Goal: Task Accomplishment & Management: Use online tool/utility

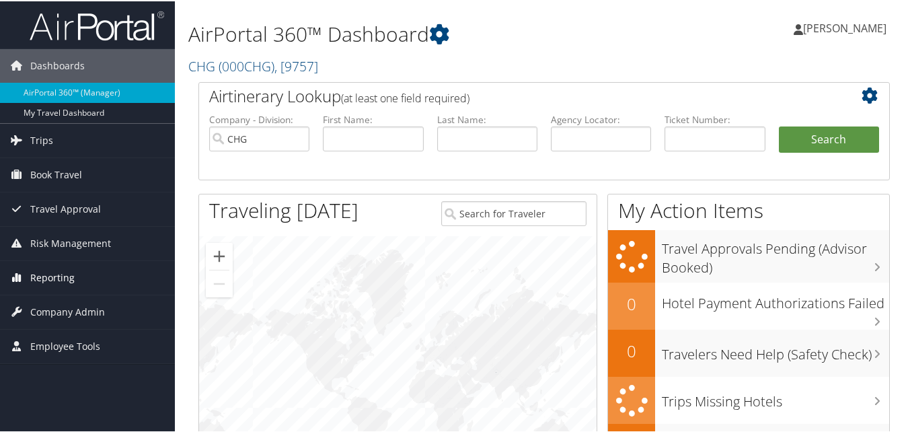
click at [61, 279] on span "Reporting" at bounding box center [52, 277] width 44 height 34
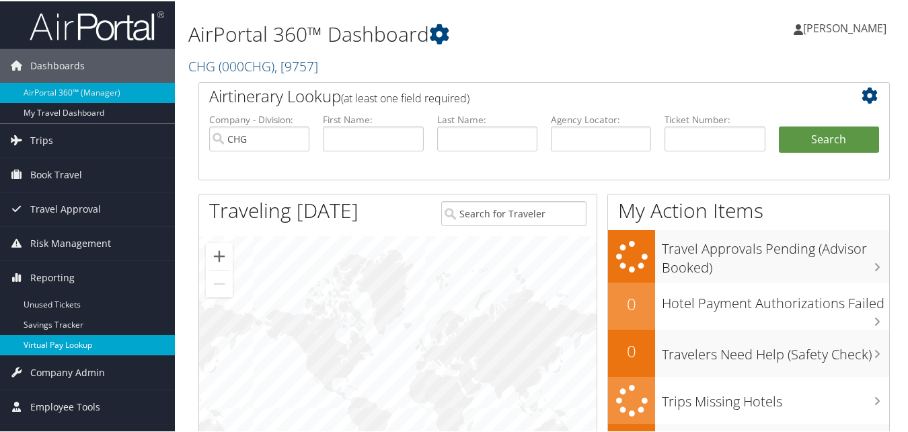
click at [50, 339] on link "Virtual Pay Lookup" at bounding box center [87, 344] width 175 height 20
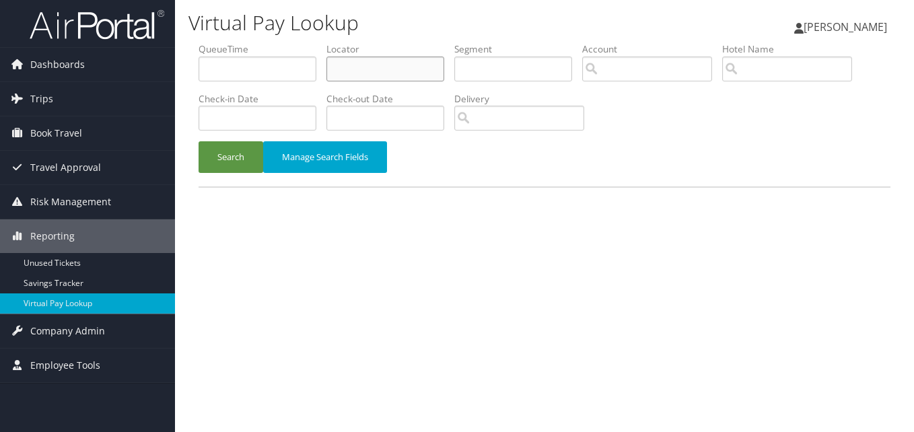
click at [413, 67] on input "text" at bounding box center [385, 69] width 118 height 25
paste input "OAUEAL"
type input "OAUEAL"
click at [229, 157] on button "Search" at bounding box center [230, 157] width 65 height 32
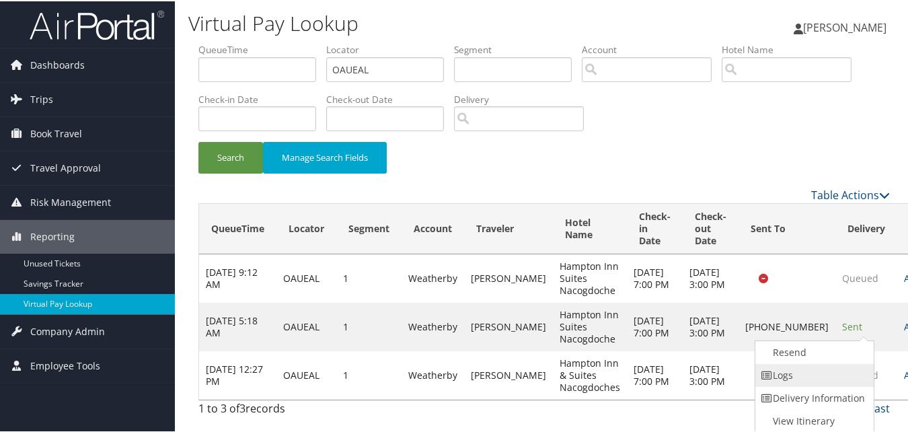
click at [812, 368] on link "Logs" at bounding box center [812, 374] width 115 height 23
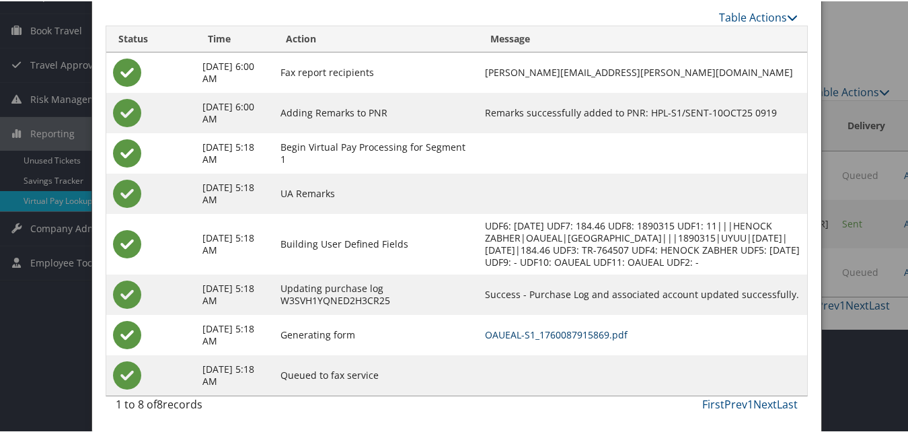
scroll to position [48, 0]
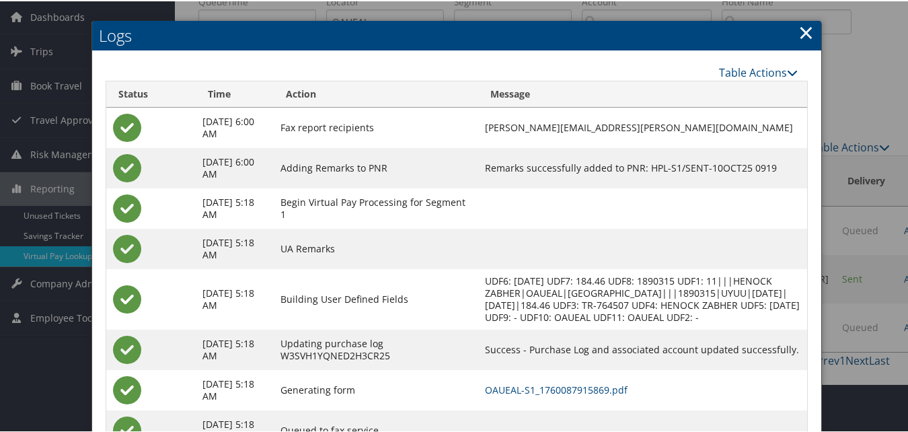
click at [799, 35] on link "×" at bounding box center [805, 30] width 15 height 27
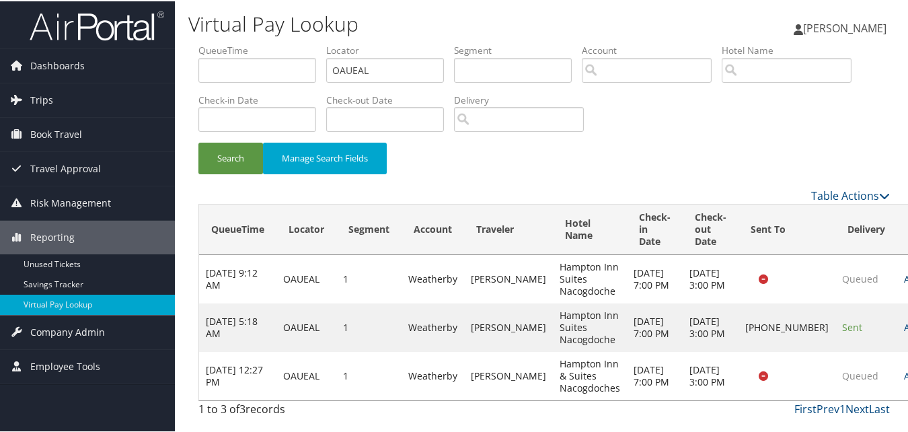
scroll to position [3, 0]
click at [860, 330] on link "Logs" at bounding box center [858, 332] width 54 height 23
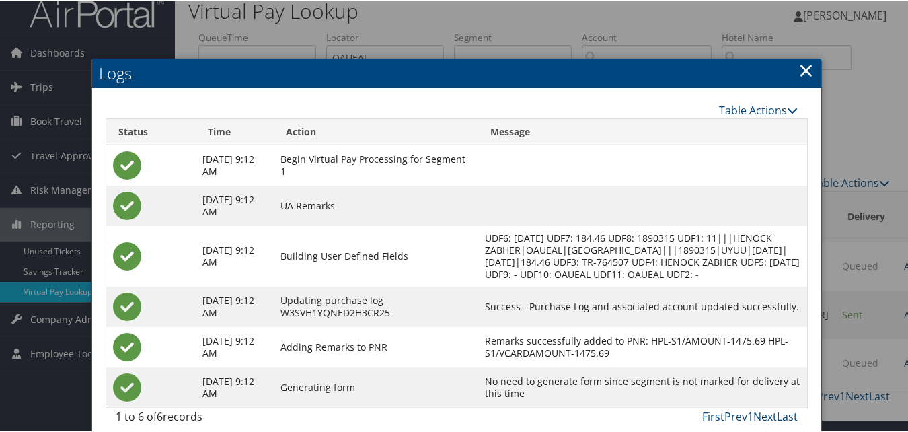
scroll to position [0, 0]
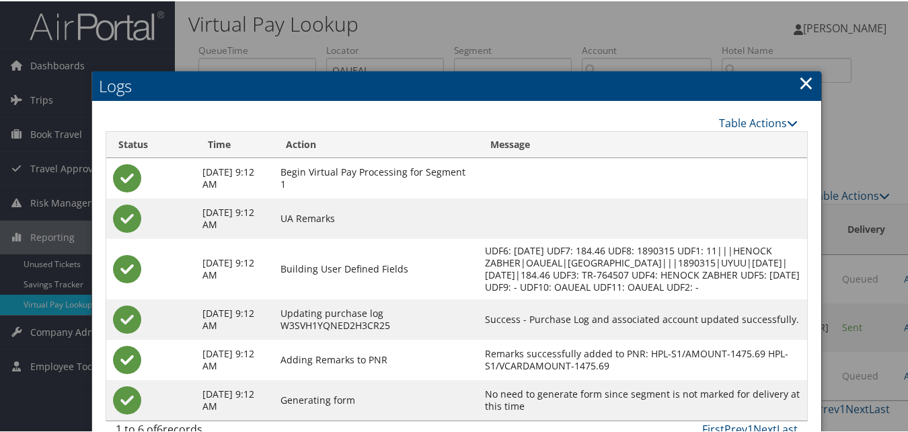
click at [803, 87] on link "×" at bounding box center [805, 81] width 15 height 27
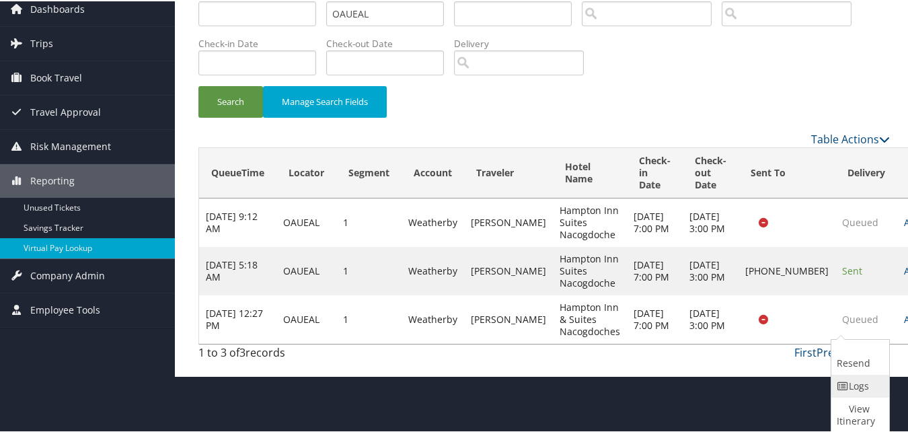
click at [862, 387] on link "Logs" at bounding box center [858, 384] width 54 height 23
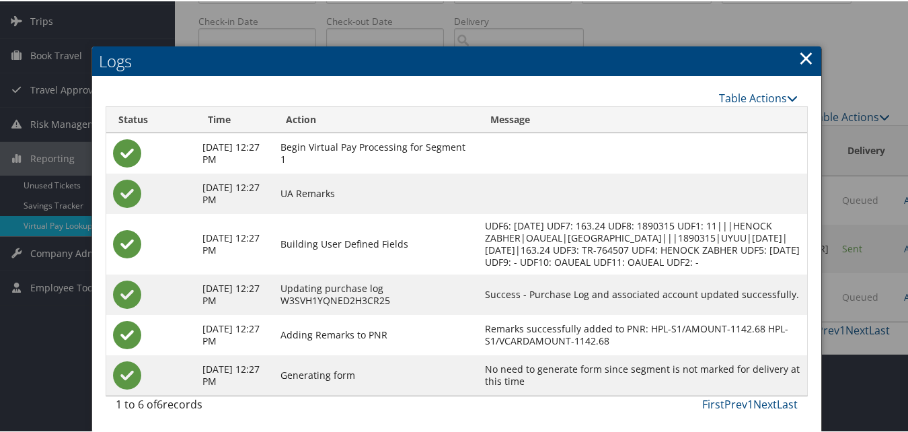
scroll to position [0, 0]
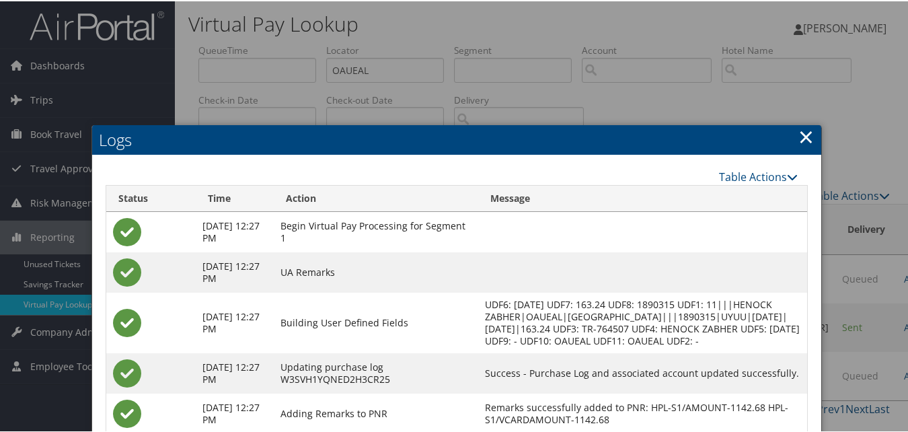
click at [803, 137] on link "×" at bounding box center [805, 135] width 15 height 27
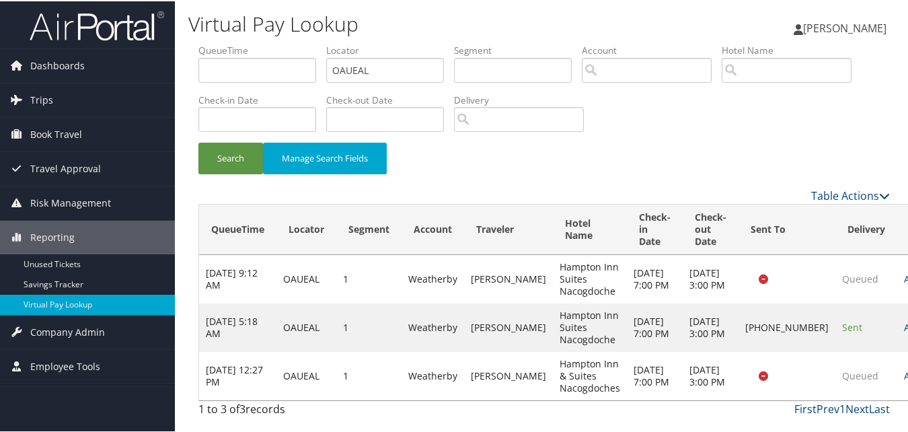
scroll to position [3, 0]
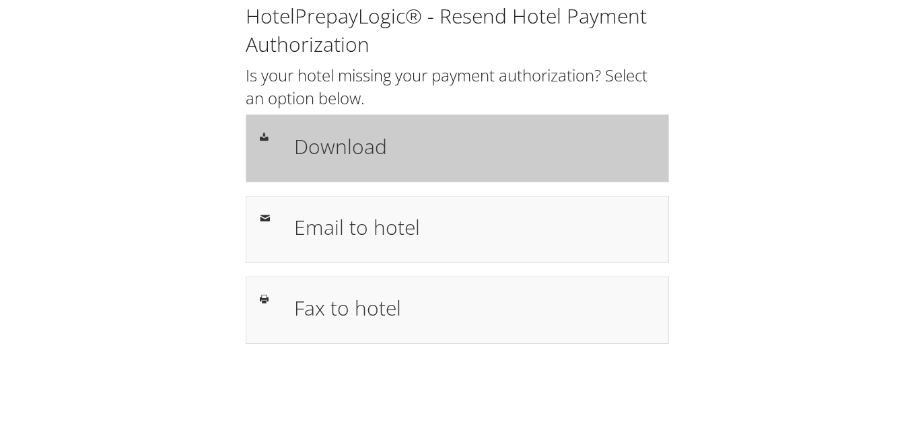
click at [346, 148] on h1 "Download" at bounding box center [474, 146] width 361 height 30
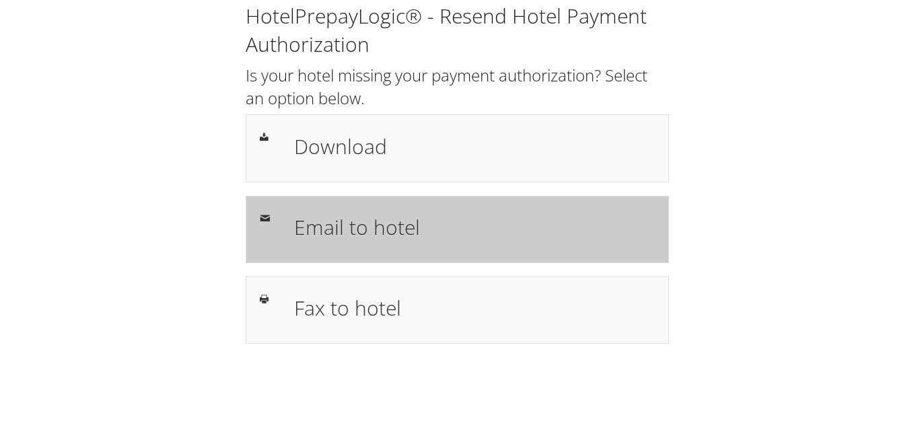
click at [369, 229] on h1 "Email to hotel" at bounding box center [474, 227] width 361 height 30
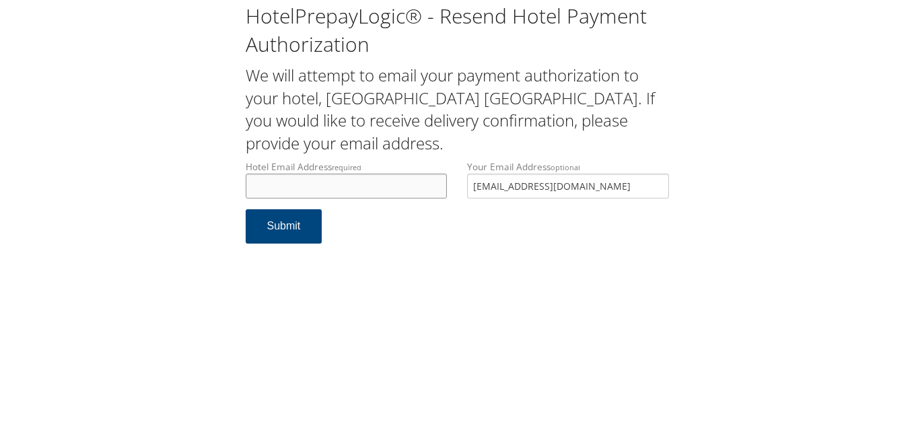
click at [347, 184] on input "Hotel Email Address required" at bounding box center [347, 186] width 202 height 25
paste input "decorahsairsield@gmail.com"
type input "decorahsairsield@gmail.com"
click at [397, 189] on input "decorahsairsield@gmail.com" at bounding box center [347, 186] width 202 height 25
click at [279, 219] on button "Submit" at bounding box center [284, 226] width 77 height 34
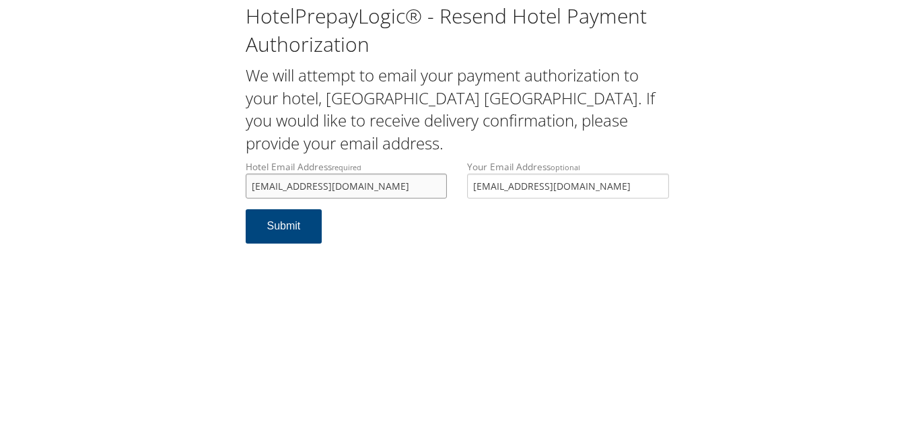
drag, startPoint x: 383, startPoint y: 187, endPoint x: 133, endPoint y: 158, distance: 251.9
click at [133, 158] on div "HotelPrepayLogic® - Resend Hotel Payment Authorization We will attempt to email…" at bounding box center [456, 128] width 887 height 257
drag, startPoint x: 599, startPoint y: 186, endPoint x: 352, endPoint y: 182, distance: 246.9
click at [336, 182] on div "Hotel Email Address required [EMAIL_ADDRESS][DOMAIN_NAME] Hotel email address i…" at bounding box center [456, 184] width 443 height 49
click at [282, 222] on button "Submit" at bounding box center [284, 226] width 77 height 34
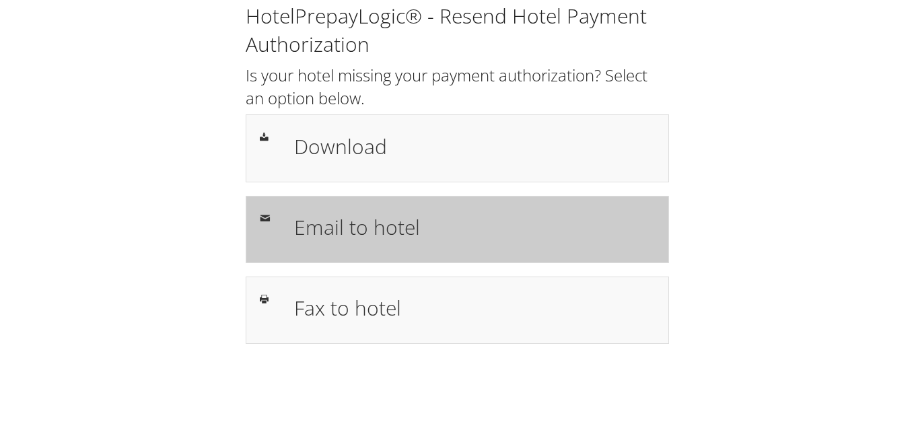
click at [395, 231] on h1 "Email to hotel" at bounding box center [474, 227] width 361 height 30
